Goal: Information Seeking & Learning: Check status

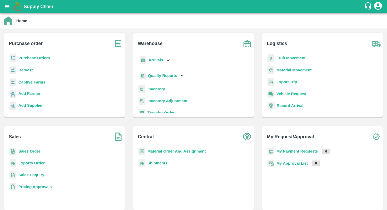
click at [38, 57] on b "Purchase Orders" at bounding box center [34, 58] width 32 height 4
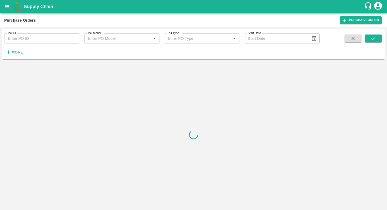
click at [28, 39] on input "PO ID" at bounding box center [42, 38] width 76 height 10
type input "179396"
click at [371, 40] on icon "submit" at bounding box center [374, 39] width 6 height 6
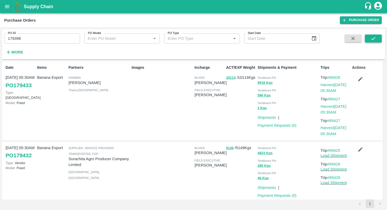
click at [376, 38] on icon "submit" at bounding box center [374, 39] width 6 height 6
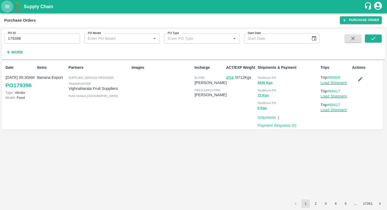
click at [7, 5] on icon "open drawer" at bounding box center [7, 7] width 6 height 6
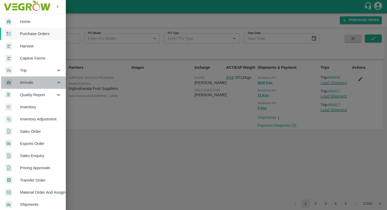
click at [35, 83] on span "Arrivals" at bounding box center [38, 83] width 36 height 6
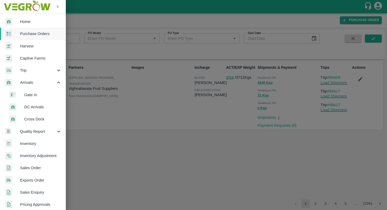
click at [38, 104] on span "DC Arrivals" at bounding box center [42, 107] width 37 height 6
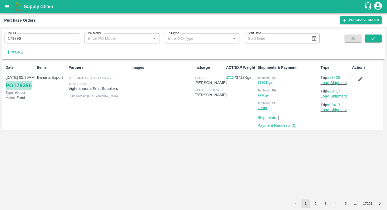
click at [20, 84] on link "PO 179396" at bounding box center [19, 85] width 26 height 9
click at [5, 8] on icon "open drawer" at bounding box center [7, 7] width 6 height 6
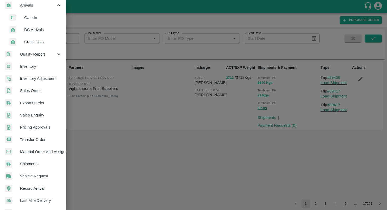
scroll to position [127, 0]
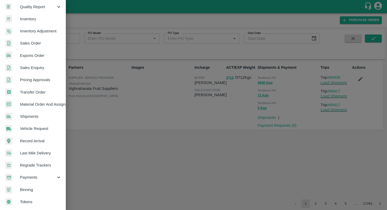
click at [41, 126] on span "Vehicle Request" at bounding box center [41, 129] width 42 height 6
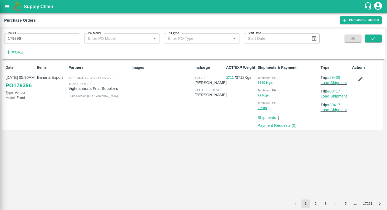
scroll to position [125, 0]
click at [6, 4] on icon "open drawer" at bounding box center [7, 7] width 6 height 6
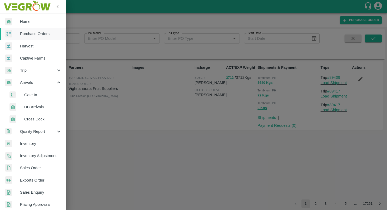
click at [39, 107] on span "DC Arrivals" at bounding box center [42, 107] width 37 height 6
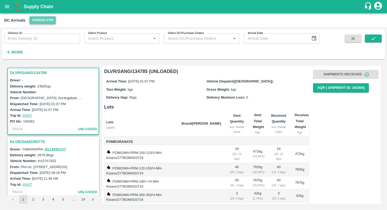
click at [48, 23] on button "Sangola PH" at bounding box center [43, 20] width 26 height 8
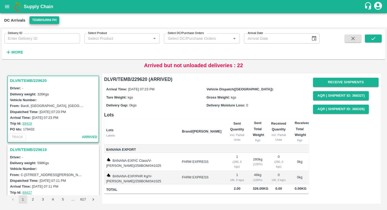
scroll to position [0, 0]
click at [7, 8] on icon "open drawer" at bounding box center [7, 6] width 4 height 3
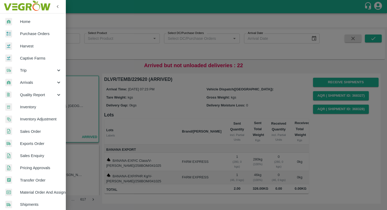
scroll to position [90, 0]
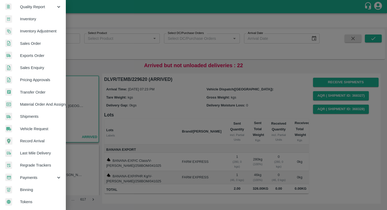
click at [33, 115] on span "Shipments" at bounding box center [41, 117] width 42 height 6
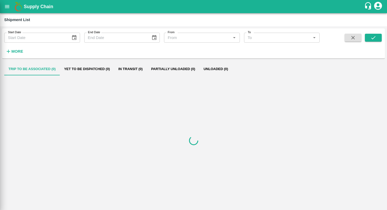
scroll to position [88, 0]
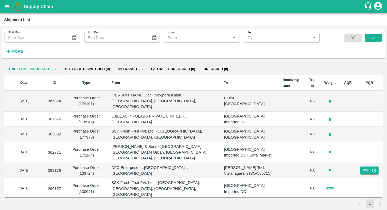
click at [15, 48] on h6 "More" at bounding box center [17, 51] width 12 height 7
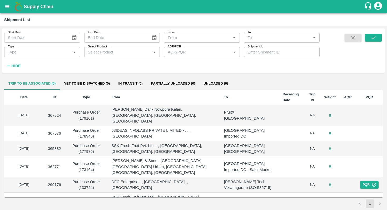
click at [260, 54] on input "Shipment Id" at bounding box center [282, 52] width 76 height 10
type input "368295"
click at [373, 39] on icon "submit" at bounding box center [374, 38] width 6 height 6
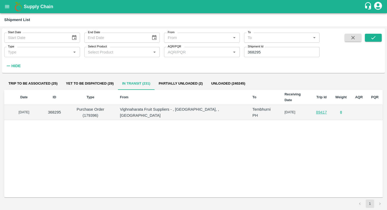
click at [319, 110] on link "89417" at bounding box center [321, 112] width 11 height 4
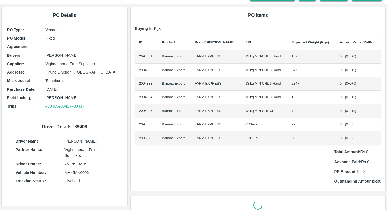
scroll to position [35, 0]
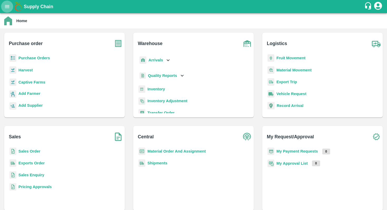
click at [3, 4] on button "open drawer" at bounding box center [7, 7] width 12 height 12
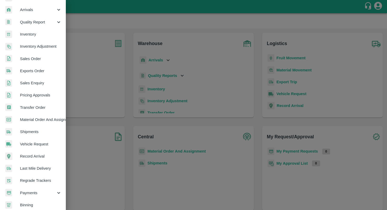
scroll to position [86, 0]
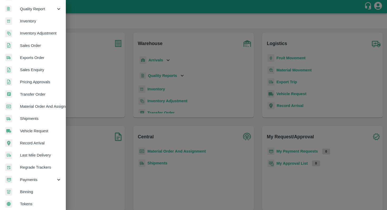
click at [34, 120] on span "Shipments" at bounding box center [41, 119] width 42 height 6
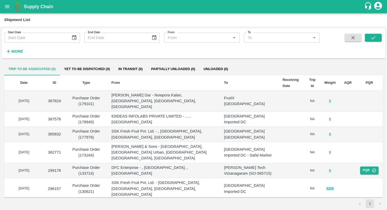
click at [17, 52] on strong "More" at bounding box center [17, 51] width 12 height 4
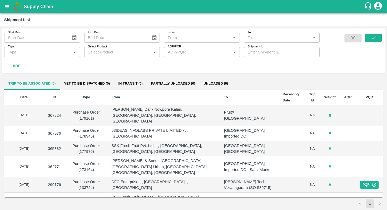
click at [255, 56] on input "Shipment Id" at bounding box center [282, 52] width 76 height 10
paste input "368062"
type input "368062"
click at [375, 41] on button "submit" at bounding box center [373, 38] width 17 height 8
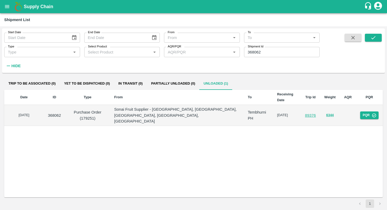
click at [309, 113] on link "89376" at bounding box center [310, 115] width 11 height 4
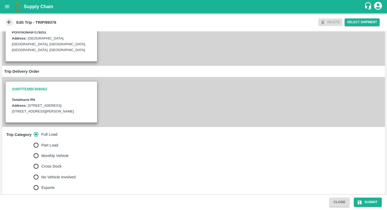
scroll to position [8, 0]
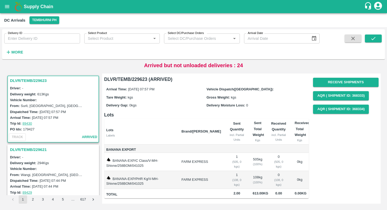
click at [17, 52] on strong "More" at bounding box center [17, 52] width 12 height 4
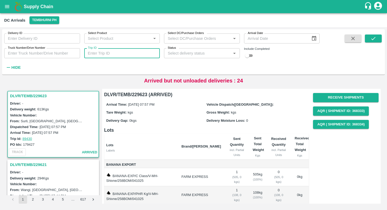
click at [113, 55] on input "Trip ID" at bounding box center [122, 53] width 76 height 10
paste input "89409"
click at [378, 39] on button "submit" at bounding box center [373, 39] width 17 height 8
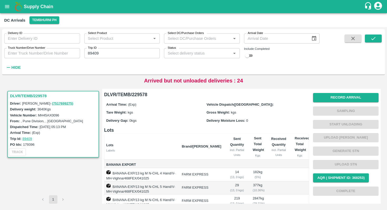
click at [121, 53] on input "89409" at bounding box center [122, 53] width 76 height 10
paste input "text"
type input "89414"
click at [370, 38] on button "submit" at bounding box center [373, 39] width 17 height 8
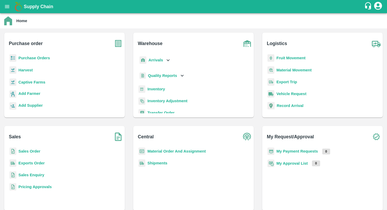
click at [9, 4] on icon "open drawer" at bounding box center [7, 7] width 6 height 6
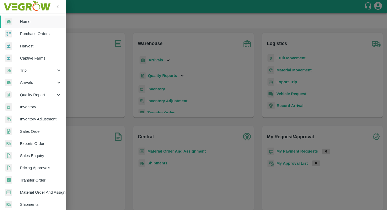
click at [28, 83] on span "Arrivals" at bounding box center [38, 83] width 36 height 6
click at [35, 106] on span "DC Arrivals" at bounding box center [42, 107] width 37 height 6
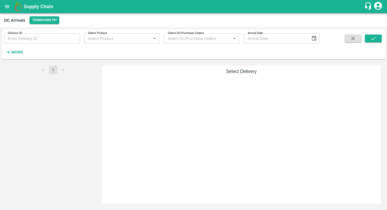
click at [17, 51] on strong "More" at bounding box center [17, 52] width 12 height 4
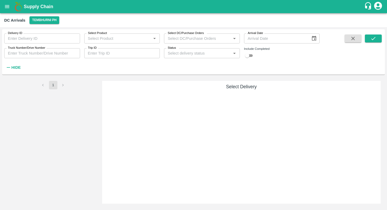
click at [41, 56] on input "Truck Number/Drive Number" at bounding box center [42, 53] width 76 height 10
paste input "MH 45 AX 0096"
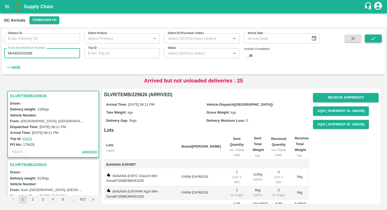
click at [375, 40] on icon "submit" at bounding box center [374, 39] width 6 height 6
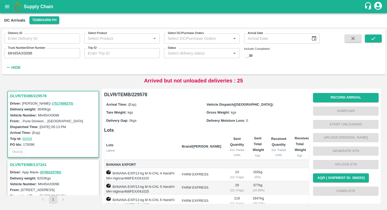
scroll to position [33, 0]
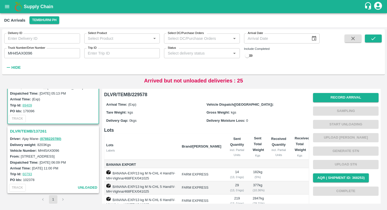
click at [31, 131] on h3 "DLVR/TEMB/137261" at bounding box center [54, 131] width 88 height 7
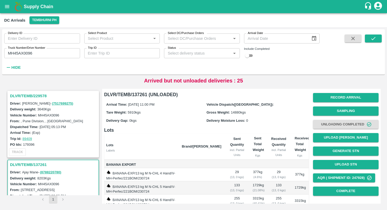
click at [33, 95] on h3 "DLVR/TEMB/229578" at bounding box center [54, 95] width 88 height 7
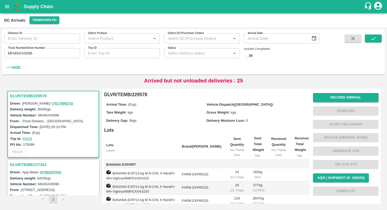
click at [50, 53] on input "MH45AX0096" at bounding box center [42, 53] width 76 height 10
paste input "text"
type input "MH45AX1104"
click at [376, 40] on icon "submit" at bounding box center [374, 39] width 6 height 6
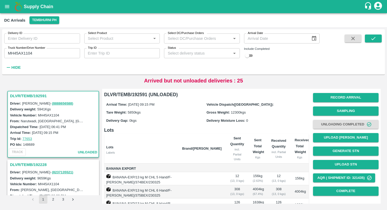
click at [49, 58] on input "MH45AX1104" at bounding box center [42, 53] width 76 height 10
paste input "text"
click at [376, 39] on icon "submit" at bounding box center [374, 39] width 6 height 6
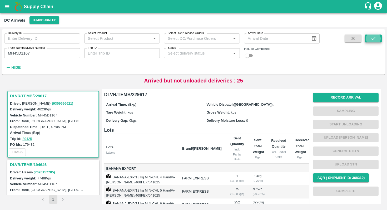
click at [38, 56] on input "MH45D1167" at bounding box center [42, 53] width 76 height 10
paste input "text"
type input "MH13CU5264"
click at [368, 37] on button "submit" at bounding box center [373, 39] width 17 height 8
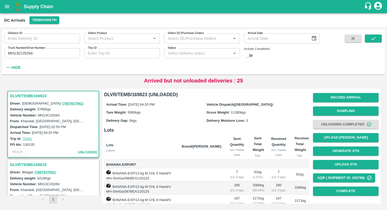
click at [31, 53] on input "MH13CU5264" at bounding box center [42, 53] width 76 height 10
click at [121, 52] on input "Trip ID" at bounding box center [122, 53] width 76 height 10
paste input "89409"
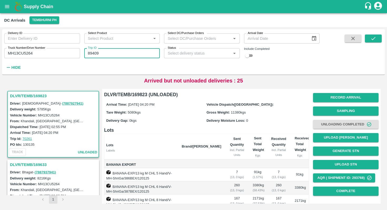
type input "89409"
click at [39, 54] on input "MH13CU5264" at bounding box center [42, 53] width 76 height 10
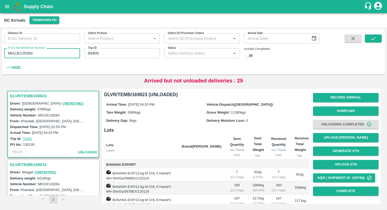
click at [39, 54] on input "MH13CU5264" at bounding box center [42, 53] width 76 height 10
type input "MH13CU5264"
click at [375, 41] on icon "submit" at bounding box center [374, 39] width 6 height 6
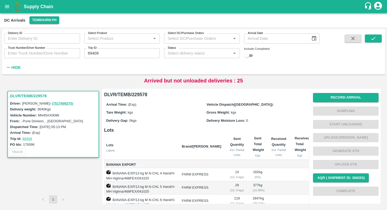
click at [7, 7] on icon "open drawer" at bounding box center [7, 7] width 6 height 6
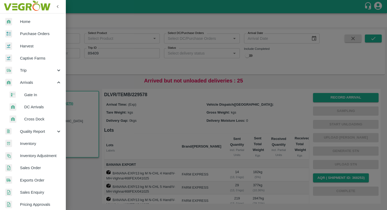
click at [29, 32] on span "Purchase Orders" at bounding box center [41, 34] width 42 height 6
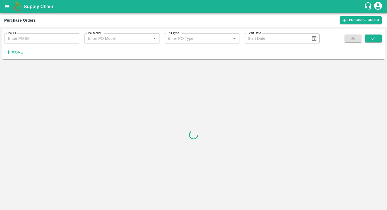
click at [25, 41] on input "PO ID" at bounding box center [42, 38] width 76 height 10
type input "179413"
click at [369, 36] on button "submit" at bounding box center [373, 39] width 17 height 8
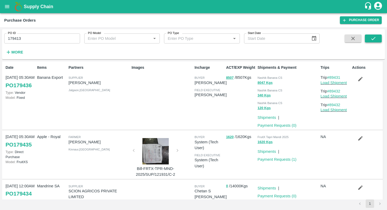
click at [374, 39] on icon "submit" at bounding box center [374, 39] width 6 height 6
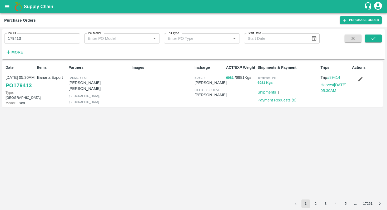
click at [9, 7] on icon "open drawer" at bounding box center [7, 7] width 6 height 6
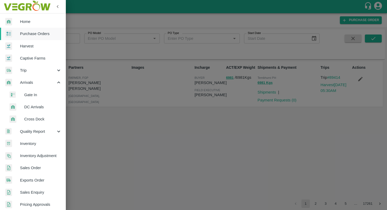
click at [33, 106] on span "DC Arrivals" at bounding box center [42, 107] width 37 height 6
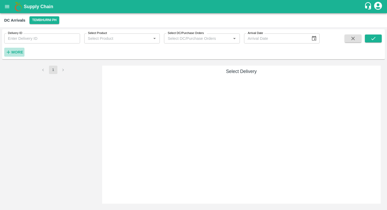
click at [18, 51] on strong "More" at bounding box center [17, 52] width 12 height 4
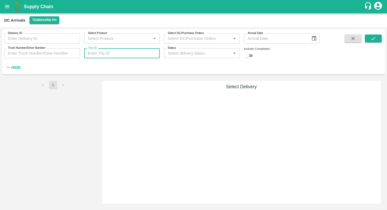
click at [125, 56] on input "Trip ID" at bounding box center [122, 53] width 76 height 10
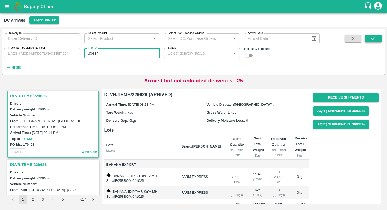
type input "89414"
click at [375, 37] on icon "submit" at bounding box center [374, 38] width 4 height 3
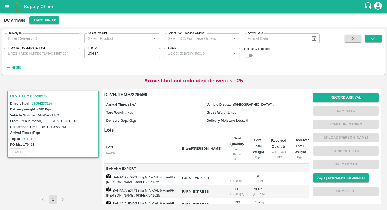
click at [170, 123] on div "Arrival Time: (Exp) Vehicle Dispatch([GEOGRAPHIC_DATA]): Tare Weight: kgs Gross…" at bounding box center [206, 112] width 205 height 28
click at [41, 51] on input "Truck Number/Drive Number" at bounding box center [42, 53] width 76 height 10
paste input "MH45D1167"
type input "MH45D1167"
click at [373, 41] on icon "submit" at bounding box center [374, 39] width 6 height 6
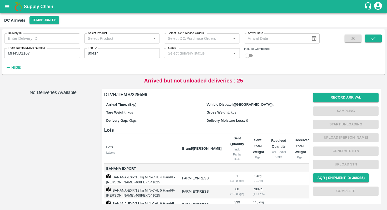
click at [105, 52] on input "89414" at bounding box center [122, 53] width 76 height 10
type input "89414"
click at [372, 37] on icon "submit" at bounding box center [374, 39] width 6 height 6
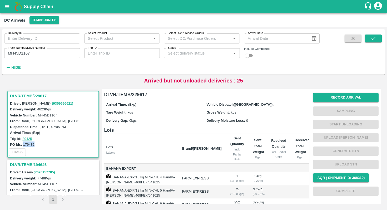
drag, startPoint x: 38, startPoint y: 144, endPoint x: 23, endPoint y: 144, distance: 14.8
click at [23, 144] on div "PO Ids: 179432" at bounding box center [54, 145] width 88 height 6
copy label "179432"
click at [272, 80] on div "Arrived but not unloaded deliveries : 25" at bounding box center [193, 81] width 383 height 8
click at [32, 52] on input "MH45D1167" at bounding box center [42, 53] width 76 height 10
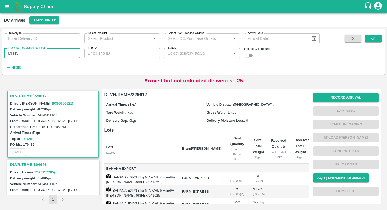
paste input "text"
type input "MH45AX1104"
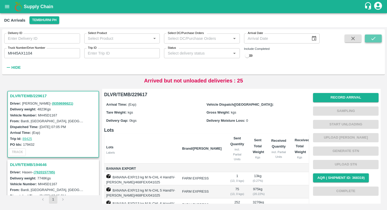
click at [375, 40] on icon "submit" at bounding box center [374, 39] width 6 height 6
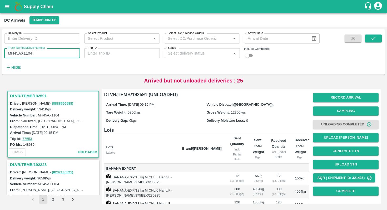
click at [35, 55] on input "MH45AX1104" at bounding box center [42, 53] width 76 height 10
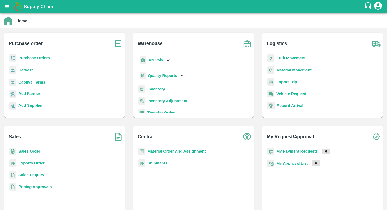
click at [6, 2] on button "open drawer" at bounding box center [7, 7] width 12 height 12
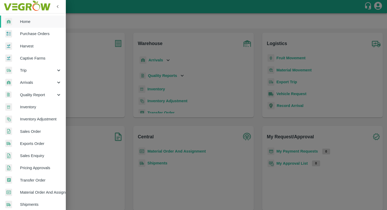
scroll to position [90, 0]
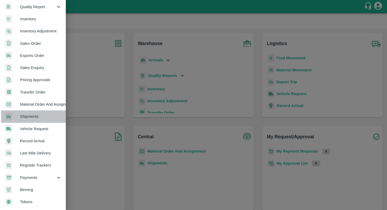
click at [34, 115] on span "Shipments" at bounding box center [41, 117] width 42 height 6
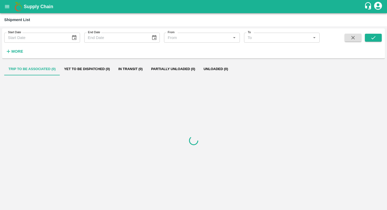
click at [18, 48] on h6 "More" at bounding box center [17, 51] width 12 height 7
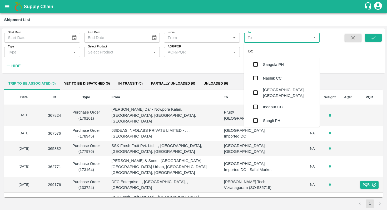
click at [268, 37] on input "To" at bounding box center [278, 37] width 64 height 7
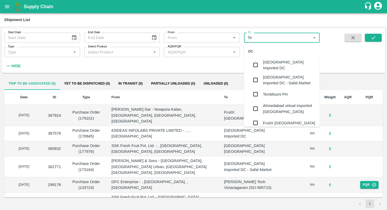
type input "Tem"
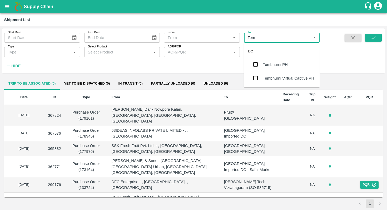
click at [266, 68] on div "Tembhurni PH" at bounding box center [282, 65] width 76 height 14
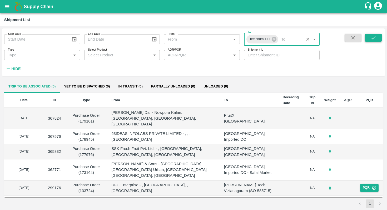
click at [376, 36] on icon "submit" at bounding box center [374, 38] width 6 height 6
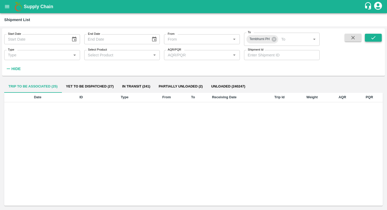
click at [372, 38] on icon "submit" at bounding box center [374, 38] width 6 height 6
click at [82, 86] on button "Yet to be dispatched (27)" at bounding box center [90, 86] width 56 height 13
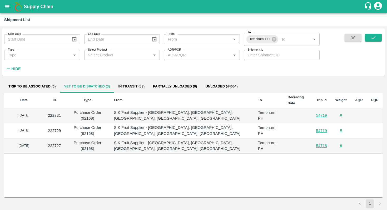
click at [133, 85] on button "In transit (58)" at bounding box center [131, 86] width 35 height 13
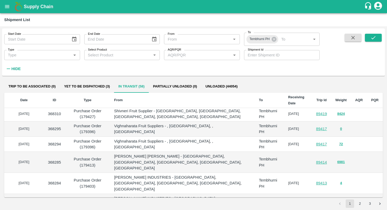
scroll to position [0, 0]
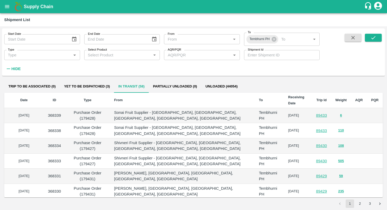
click at [224, 90] on button "Unloaded (44054)" at bounding box center [221, 86] width 41 height 13
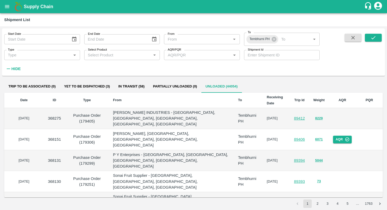
click at [235, 70] on div "Start Date Start Date End Date End Date From From   * To Tembhurni PH To   * Ty…" at bounding box center [160, 50] width 320 height 45
